Goal: Navigation & Orientation: Find specific page/section

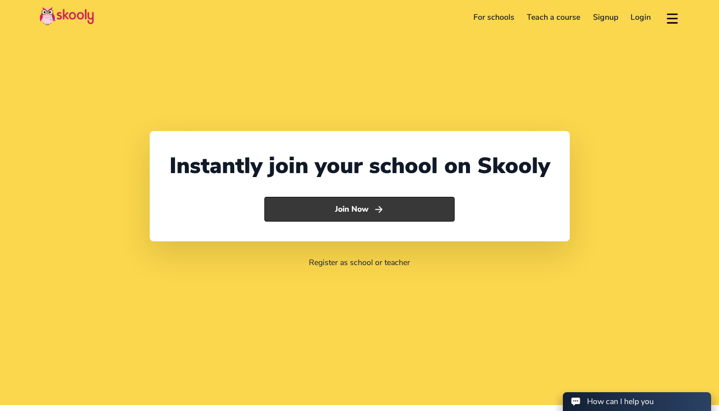
select select "1"
select select "[GEOGRAPHIC_DATA]"
select select "America/New_York"
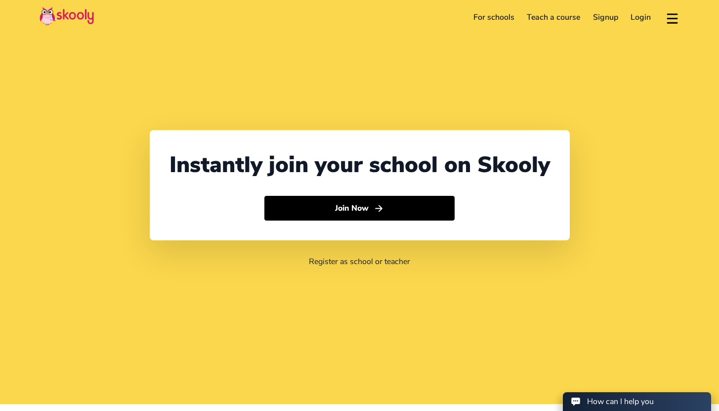
click at [500, 18] on link "For schools" at bounding box center [494, 17] width 54 height 16
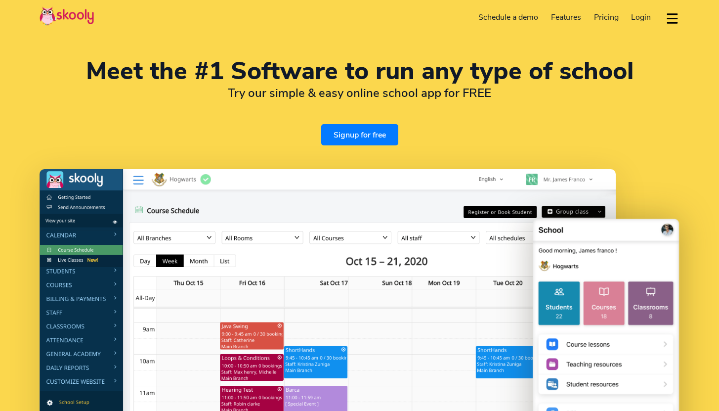
select select "en"
select select "1"
select select "[GEOGRAPHIC_DATA]"
select select "America/New_York"
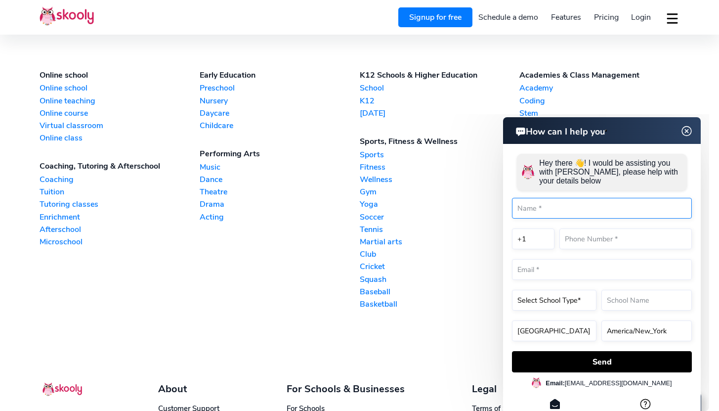
scroll to position [2288, 0]
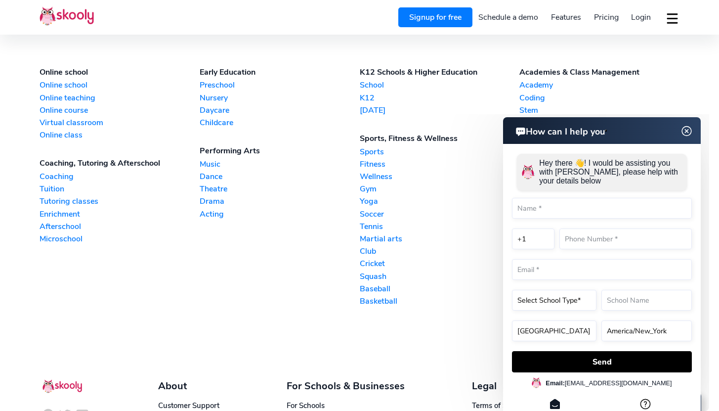
click at [683, 137] on img at bounding box center [687, 131] width 19 height 12
